Goal: Task Accomplishment & Management: Use online tool/utility

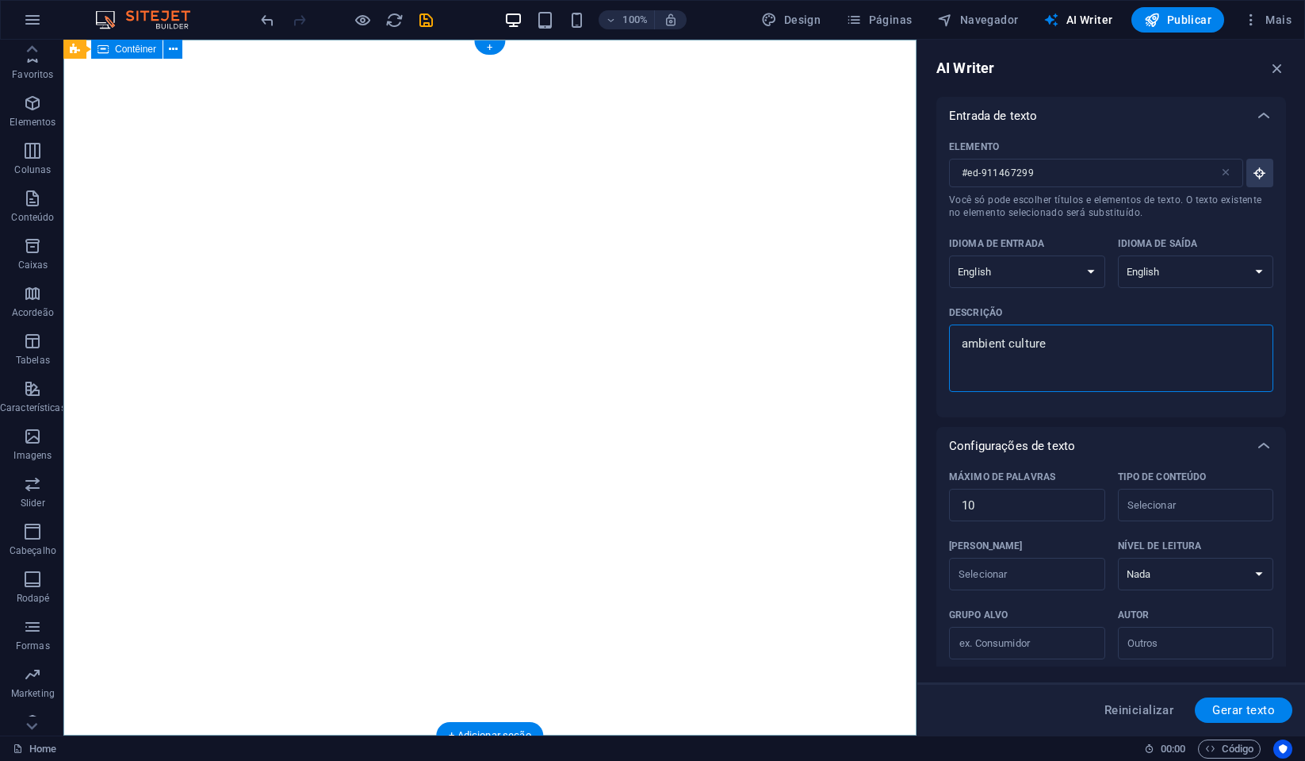
select select "English"
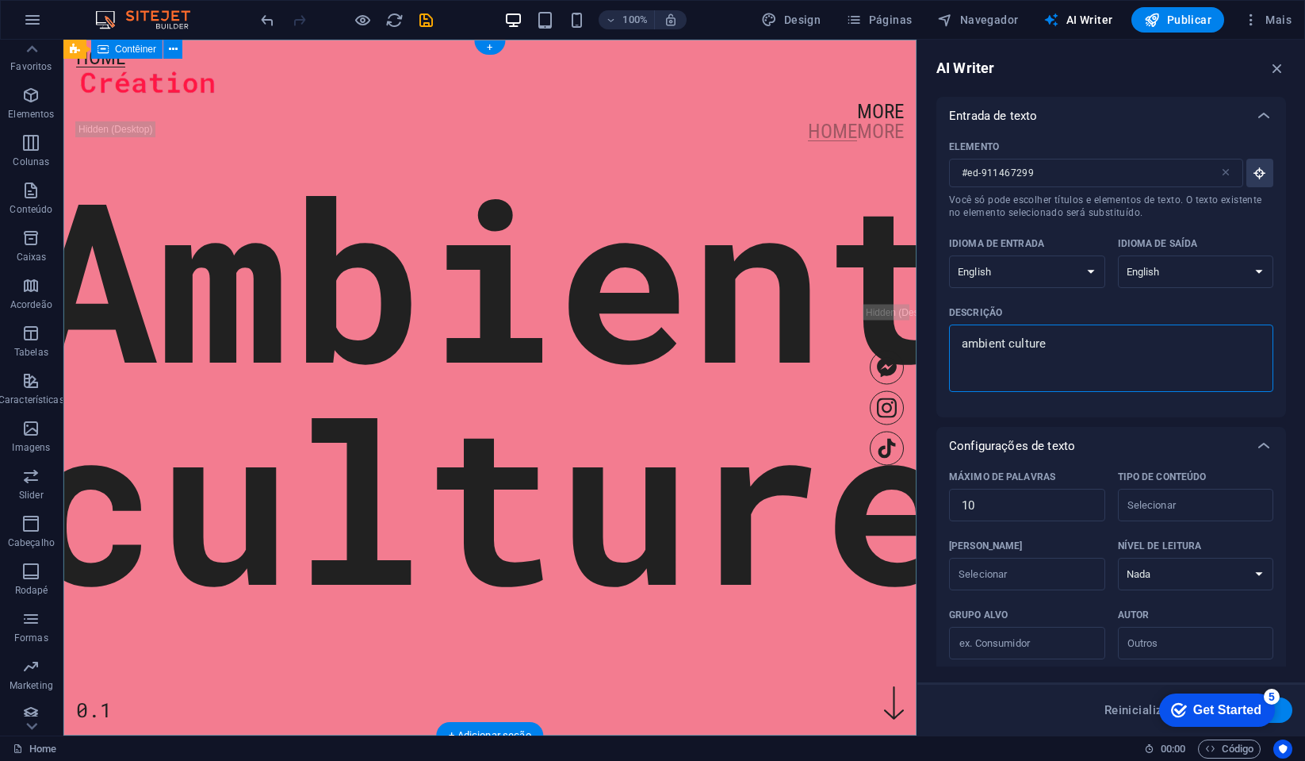
scroll to position [29, 0]
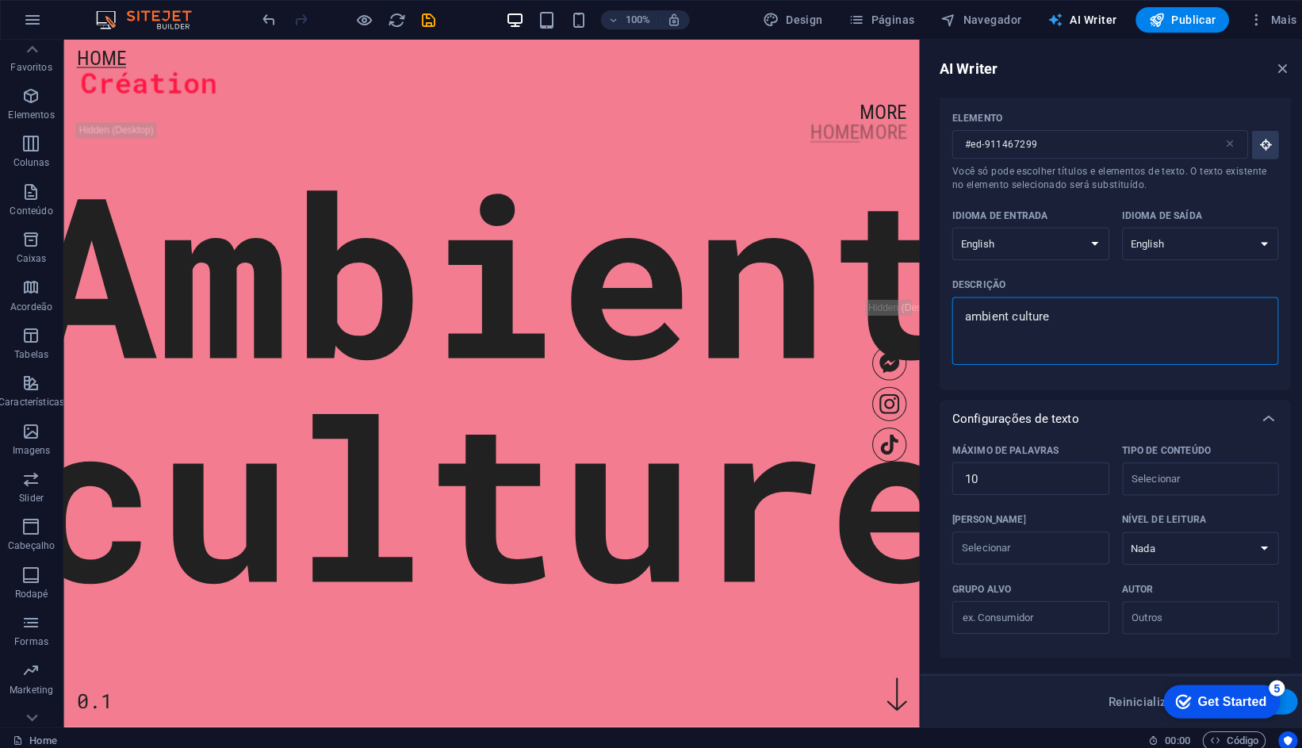
type textarea "ambient culture"
click at [1075, 17] on span "AI Writer" at bounding box center [1074, 20] width 69 height 16
click at [1006, 23] on span "Navegador" at bounding box center [974, 20] width 81 height 16
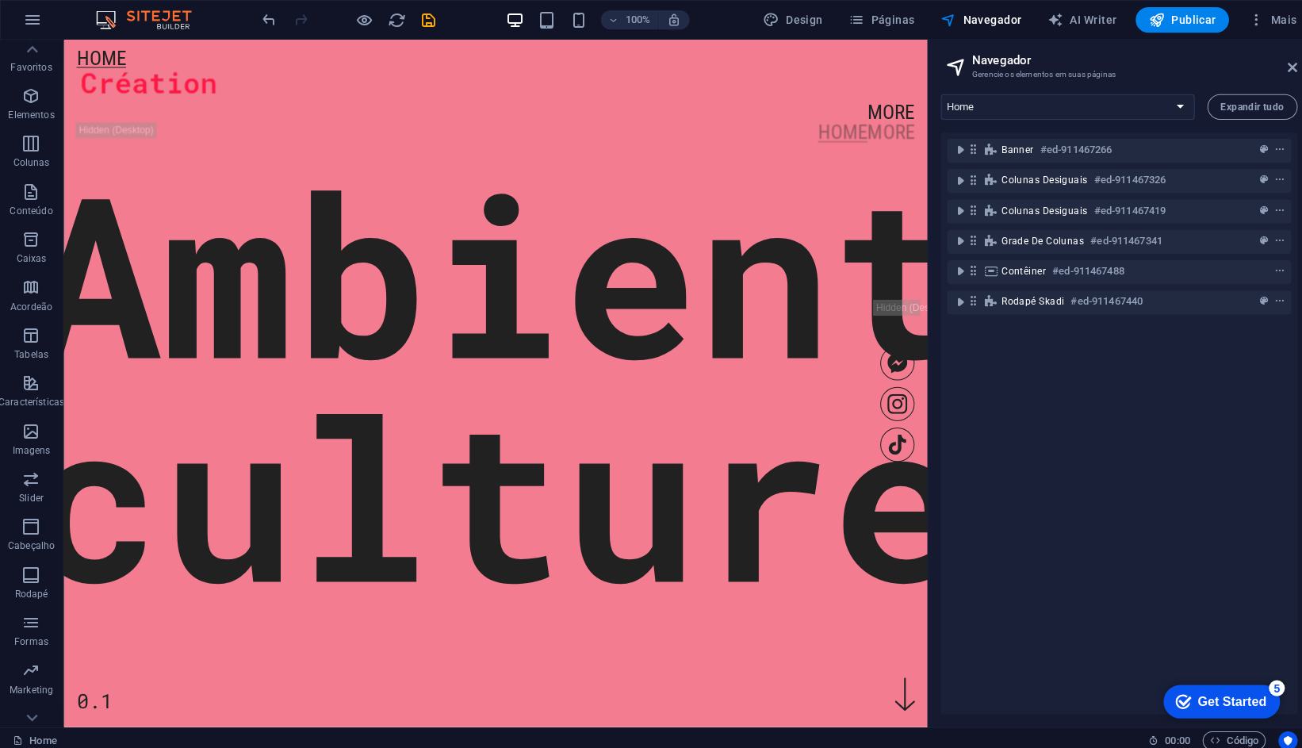
click at [109, 17] on img at bounding box center [150, 19] width 119 height 19
click at [109, 133] on div "Ambient culture 0.1" at bounding box center [492, 137] width 858 height 194
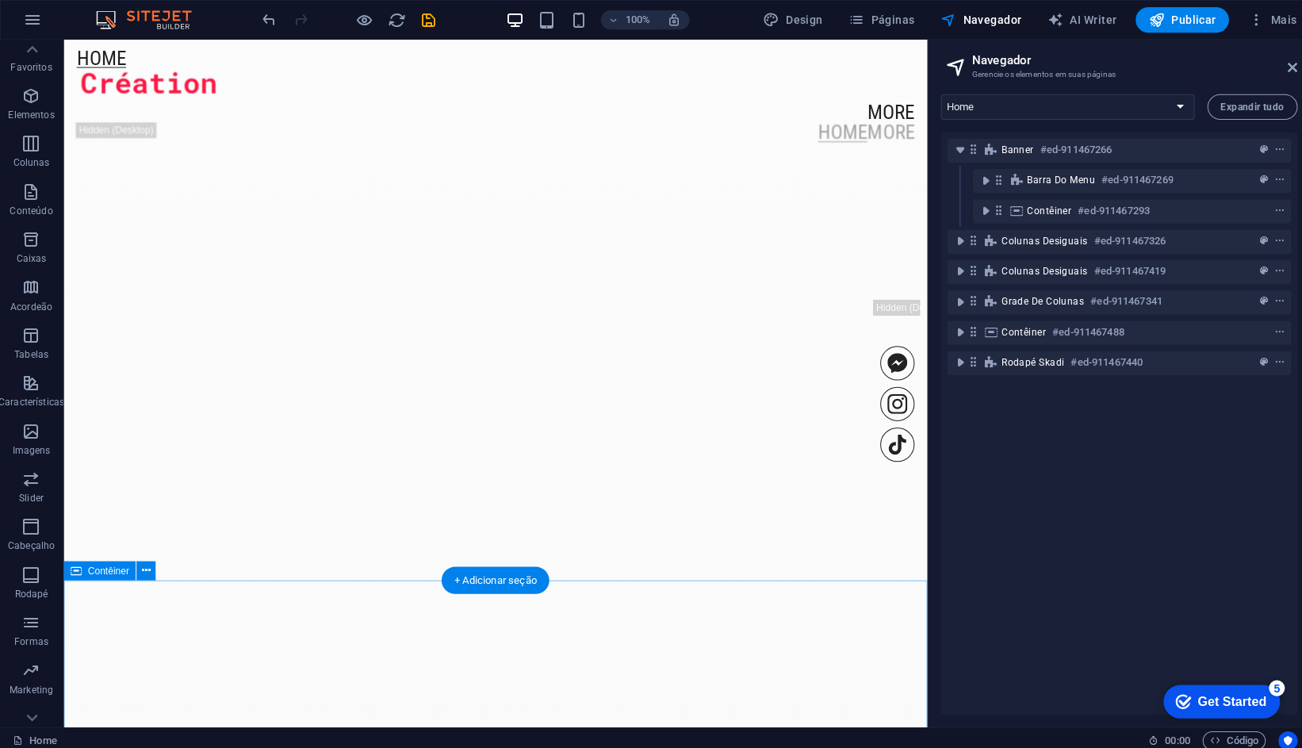
scroll to position [3125, 0]
click at [1198, 704] on div "Get Started" at bounding box center [1232, 701] width 68 height 14
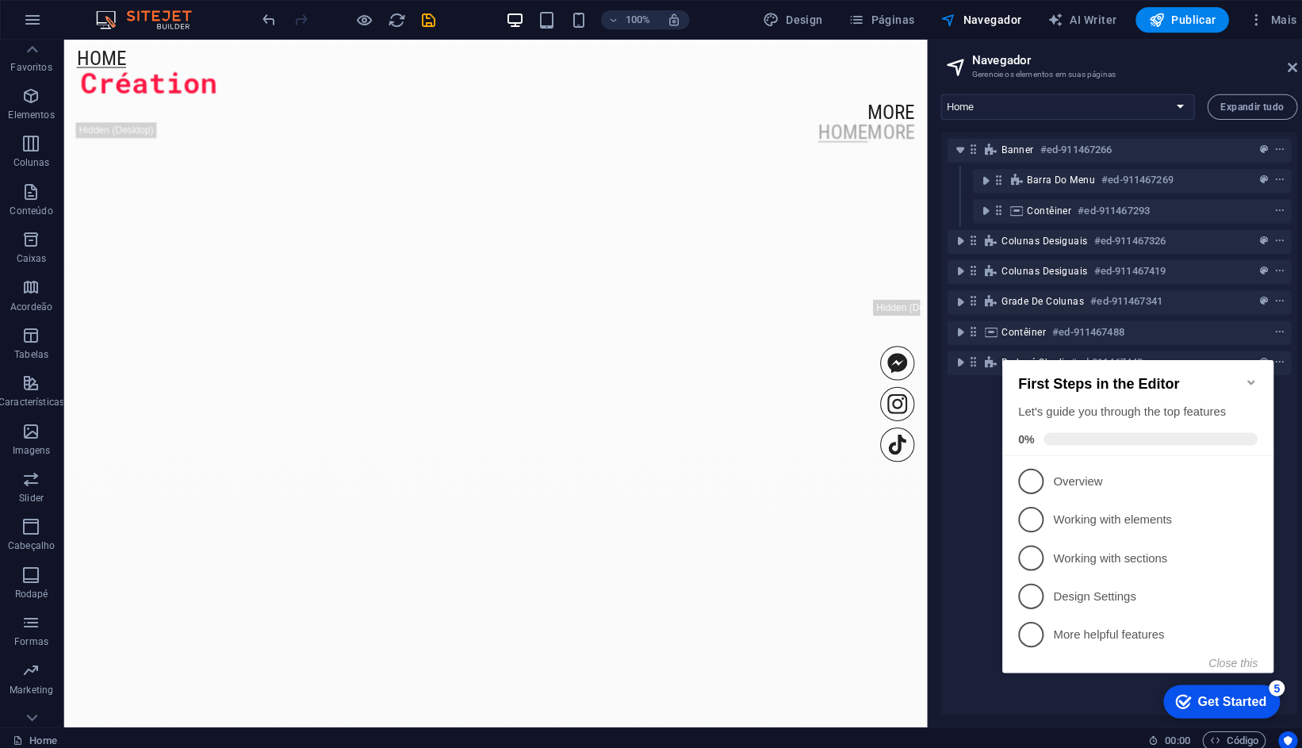
click at [1109, 586] on p "Design Settings - incomplete" at bounding box center [1148, 594] width 190 height 17
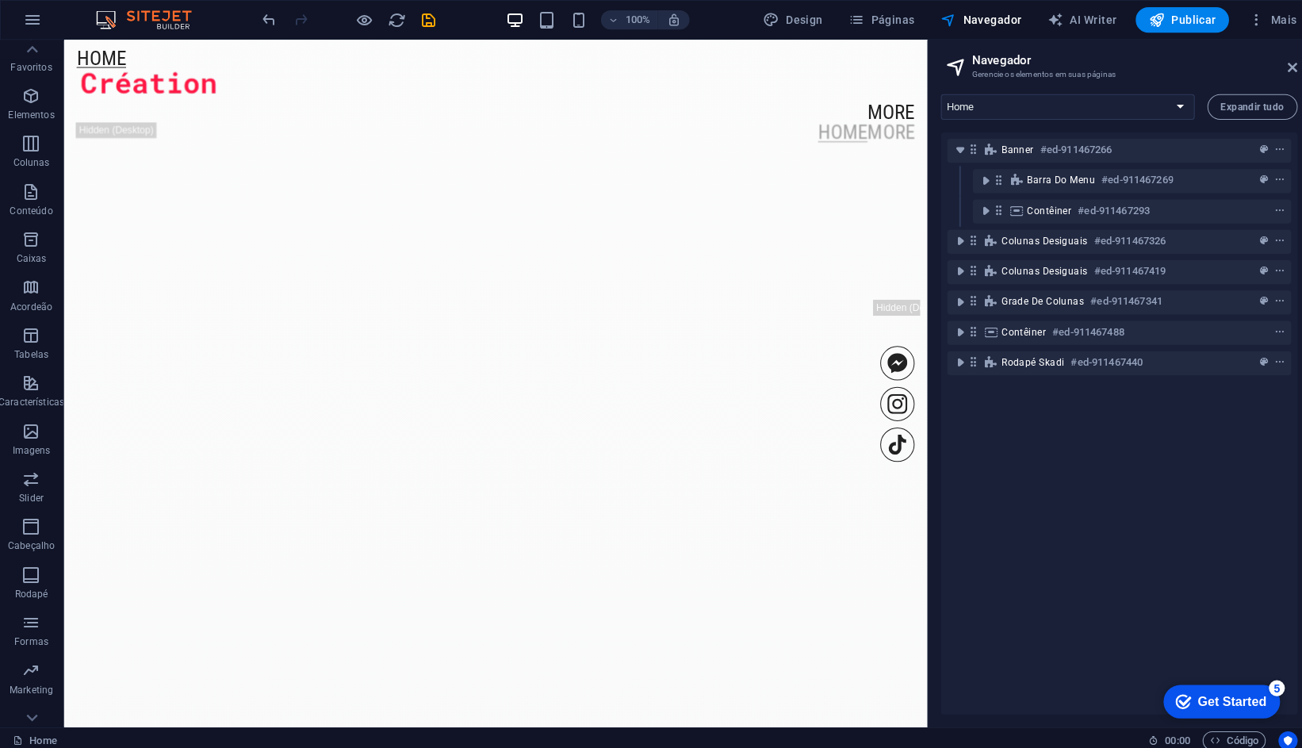
scroll to position [0, 0]
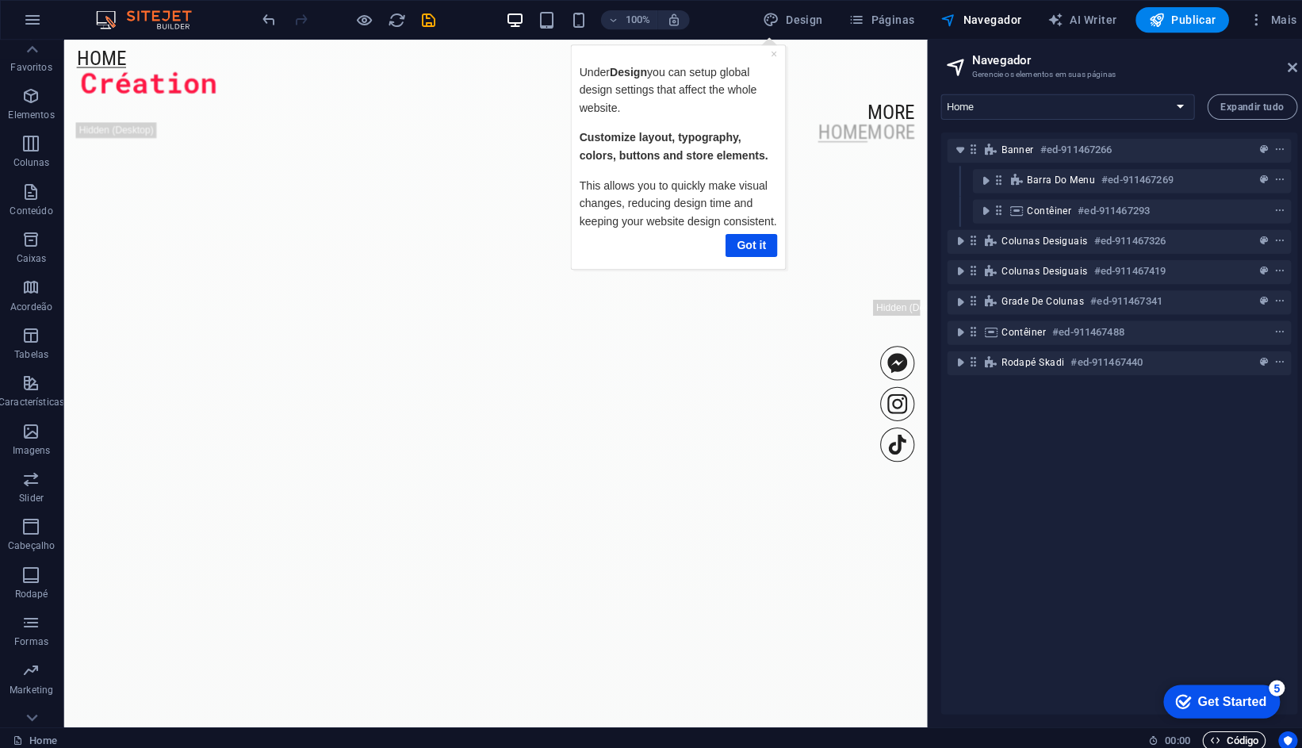
click at [1240, 735] on span "Código" at bounding box center [1226, 735] width 48 height 19
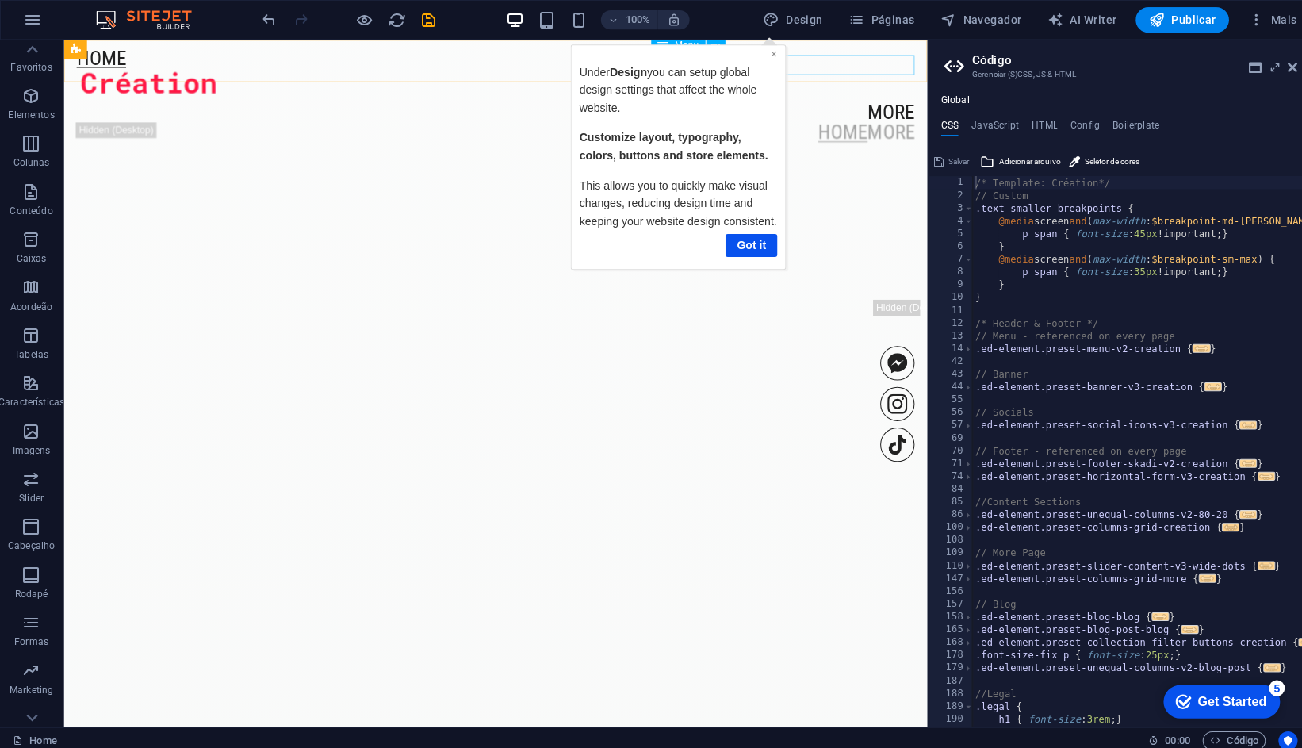
click at [770, 55] on link "×" at bounding box center [772, 54] width 6 height 13
